Goal: Find contact information: Find contact information

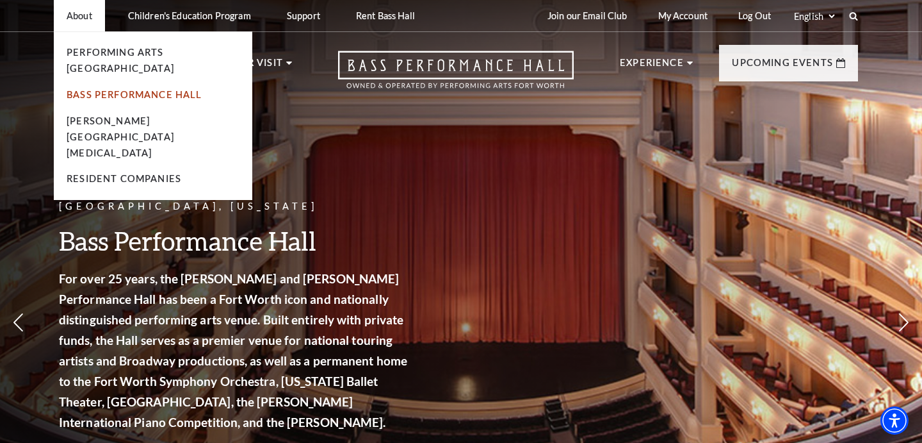
click at [109, 89] on link "Bass Performance Hall" at bounding box center [135, 94] width 136 height 11
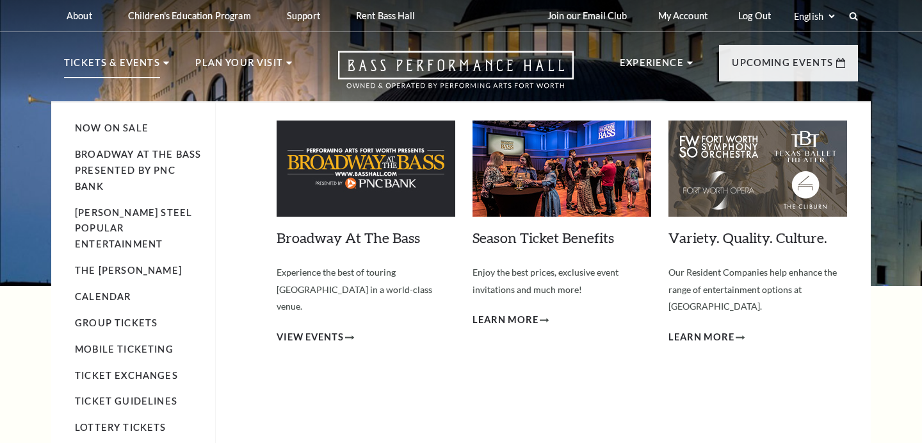
click at [159, 76] on li "Tickets & Events Now On Sale Broadway At The Bass presented by PNC Bank Irwin S…" at bounding box center [116, 78] width 105 height 46
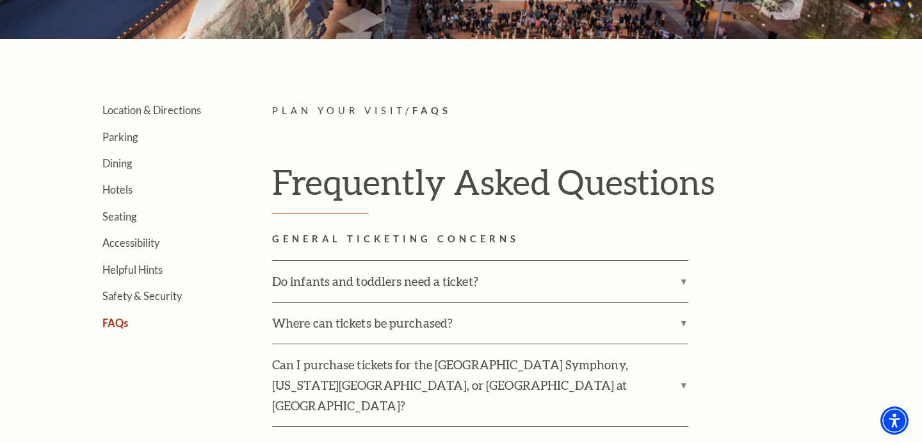
scroll to position [247, 0]
click at [158, 106] on link "Location & Directions" at bounding box center [151, 110] width 99 height 12
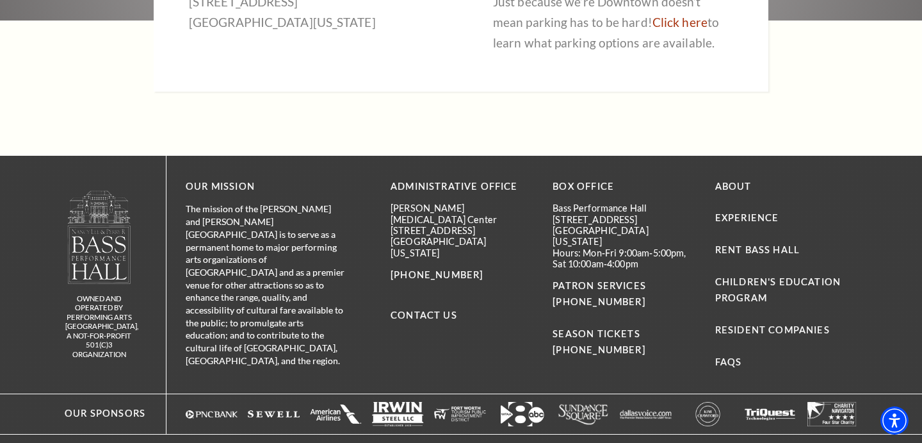
scroll to position [912, 0]
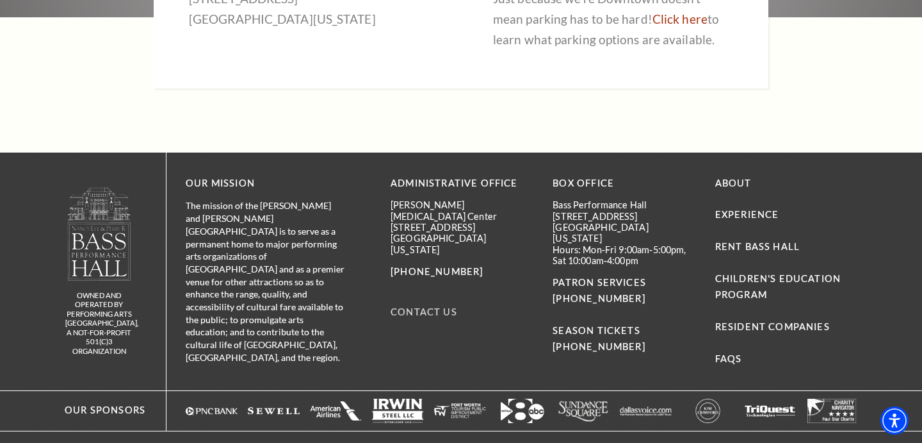
click at [428, 306] on link "Contact Us" at bounding box center [424, 311] width 67 height 11
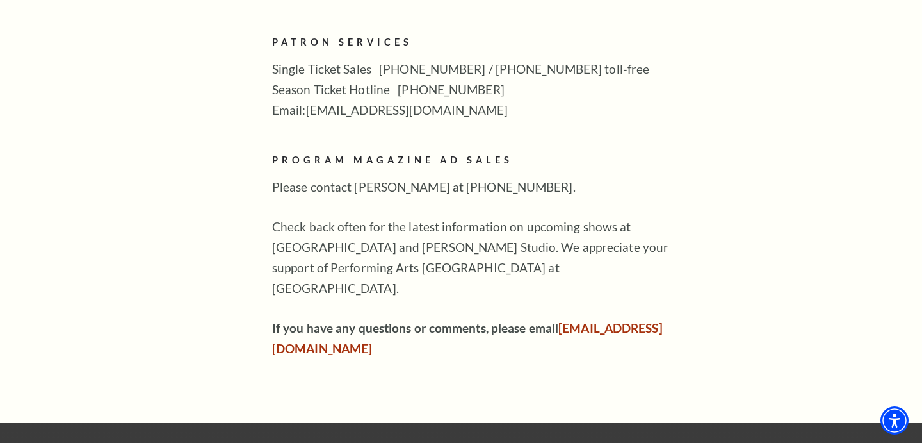
scroll to position [791, 0]
click at [348, 320] on link "[EMAIL_ADDRESS][DOMAIN_NAME]" at bounding box center [467, 337] width 391 height 35
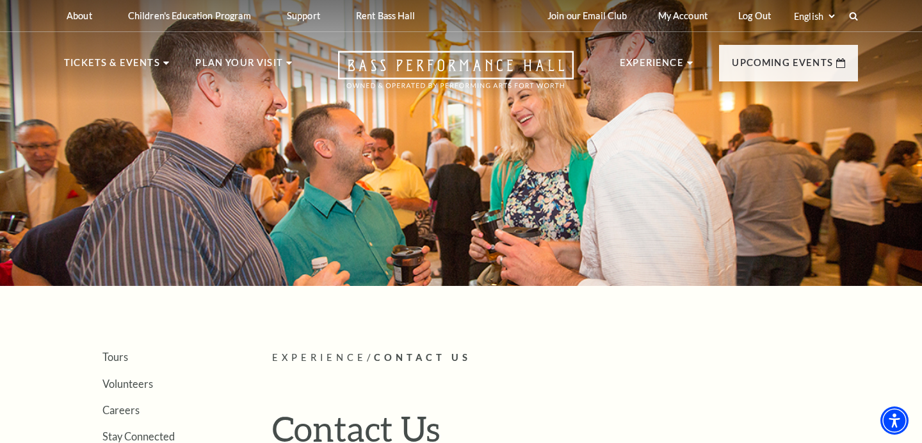
scroll to position [0, 0]
